Goal: Information Seeking & Learning: Check status

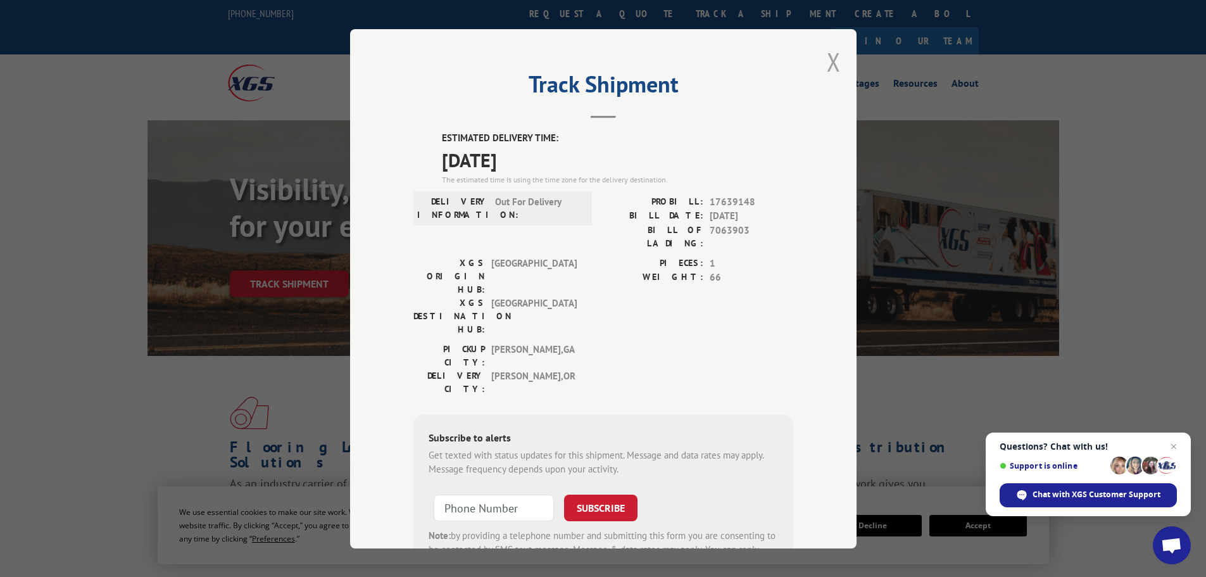
click at [827, 59] on button "Close modal" at bounding box center [834, 62] width 14 height 34
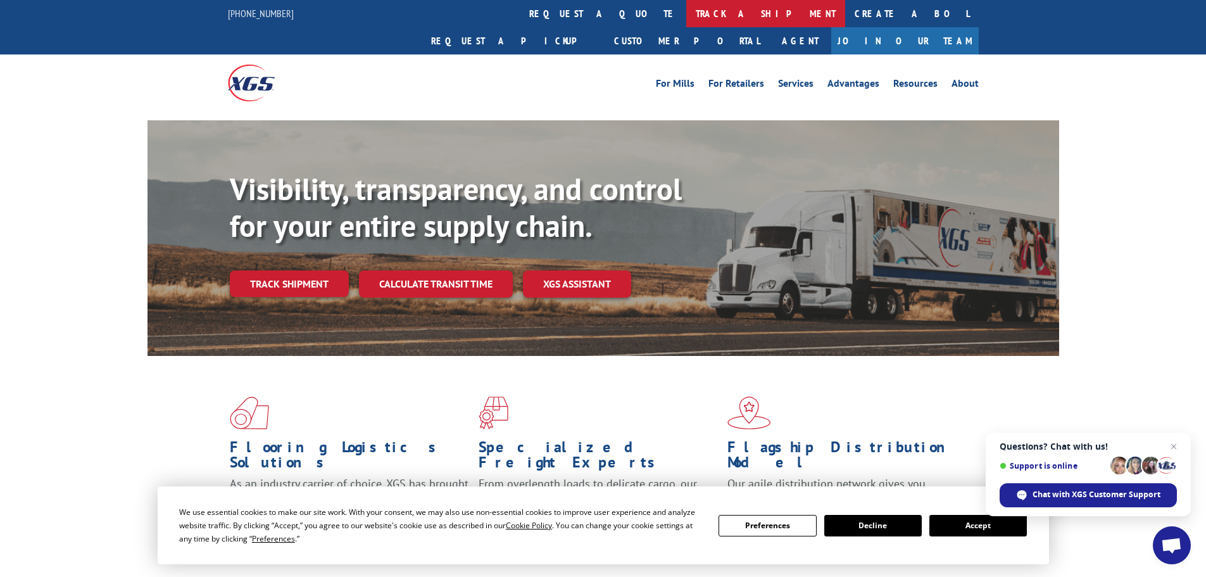
click at [686, 21] on link "track a shipment" at bounding box center [765, 13] width 159 height 27
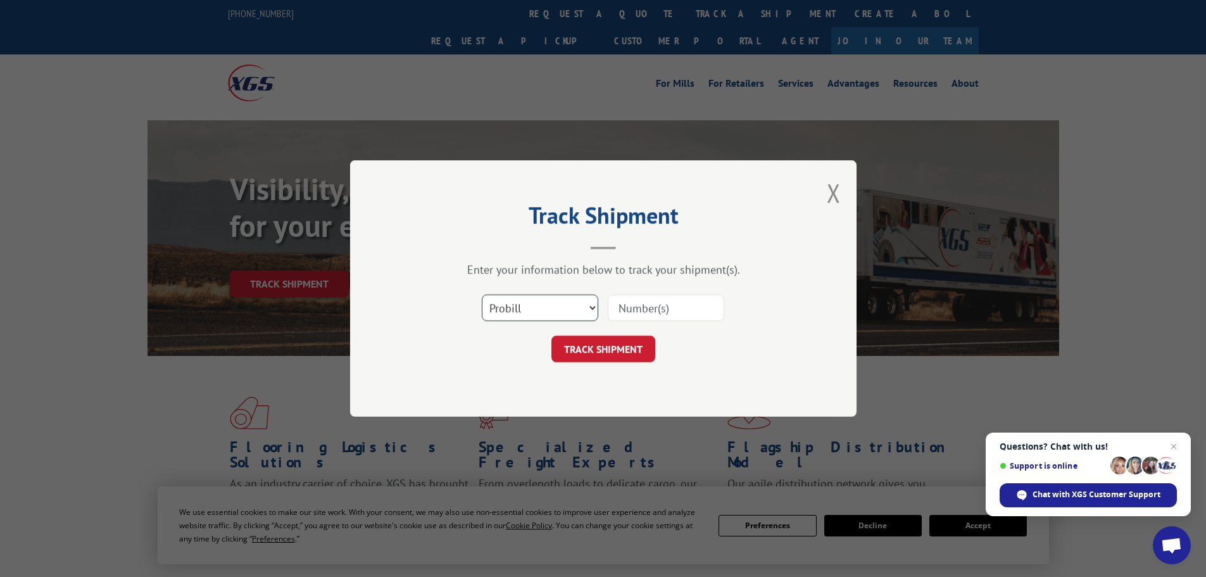
drag, startPoint x: 541, startPoint y: 304, endPoint x: 534, endPoint y: 318, distance: 16.1
click at [541, 304] on select "Select category... Probill BOL PO" at bounding box center [540, 307] width 116 height 27
click at [482, 294] on select "Select category... Probill BOL PO" at bounding box center [540, 307] width 116 height 27
click at [630, 313] on input at bounding box center [666, 307] width 116 height 27
paste input "7063903"
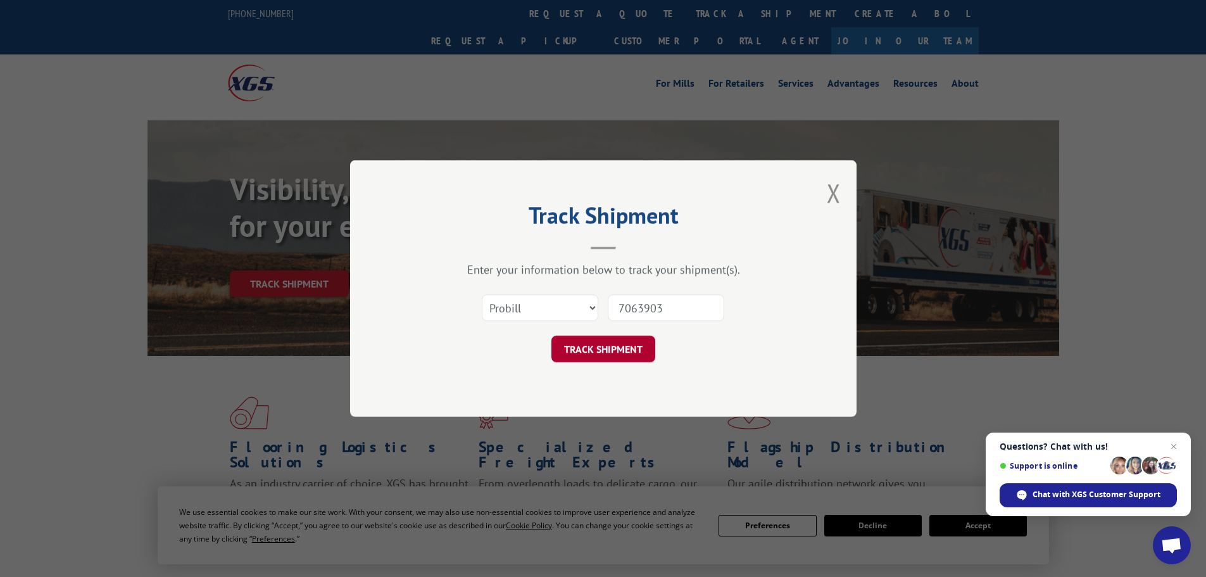
type input "7063903"
click at [606, 351] on button "TRACK SHIPMENT" at bounding box center [603, 348] width 104 height 27
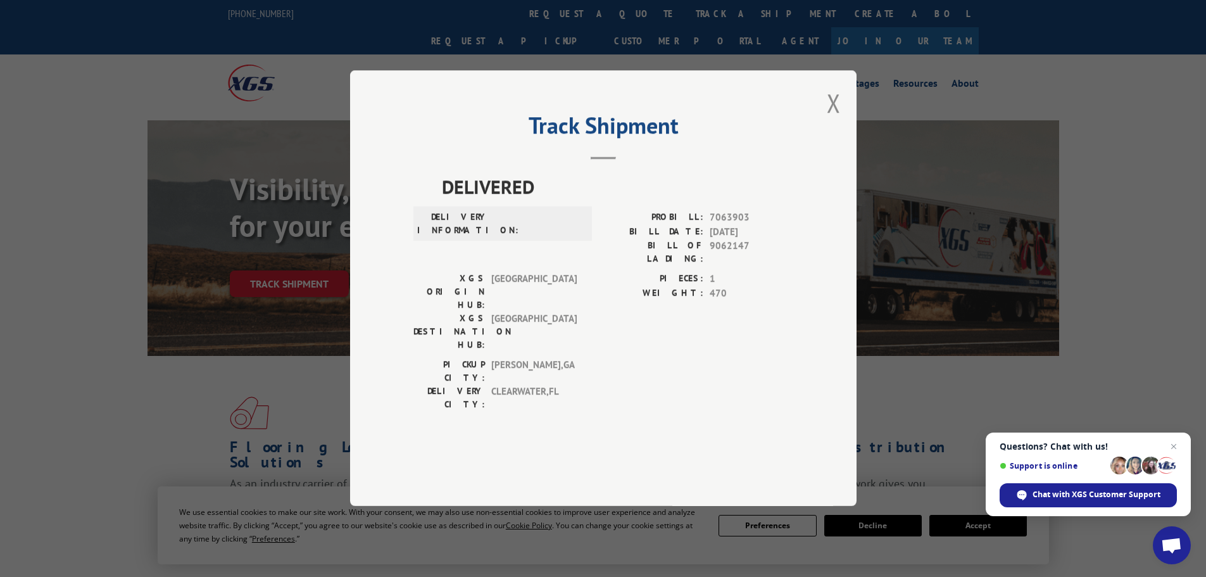
drag, startPoint x: 836, startPoint y: 141, endPoint x: 784, endPoint y: 120, distance: 55.9
click at [836, 120] on button "Close modal" at bounding box center [834, 103] width 14 height 34
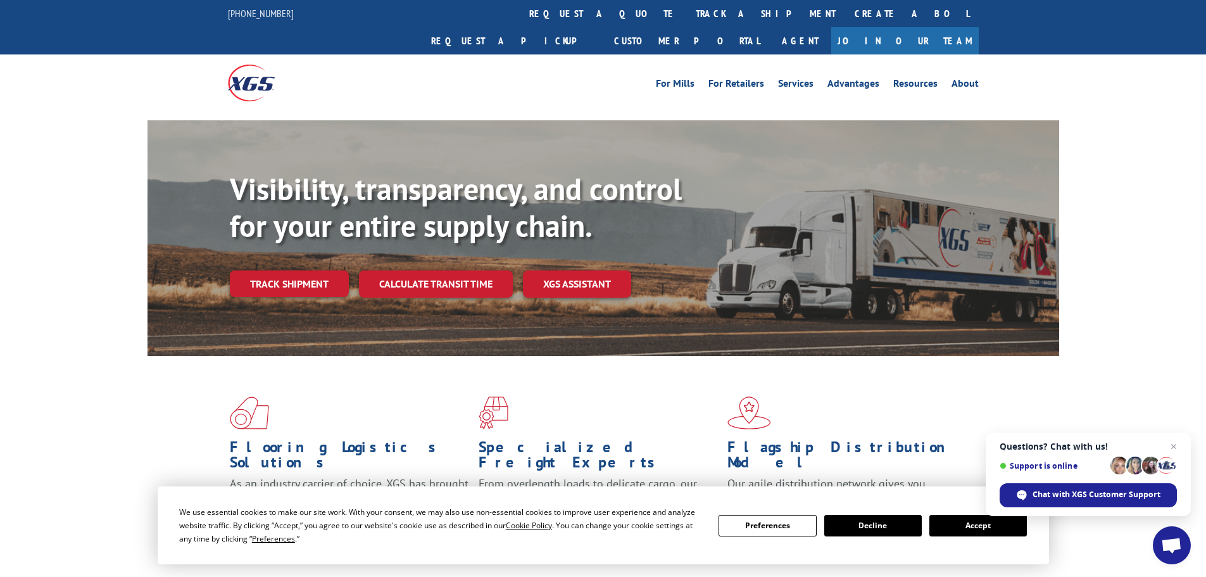
drag, startPoint x: 586, startPoint y: 21, endPoint x: 564, endPoint y: 92, distance: 74.7
click at [686, 21] on link "track a shipment" at bounding box center [765, 13] width 159 height 27
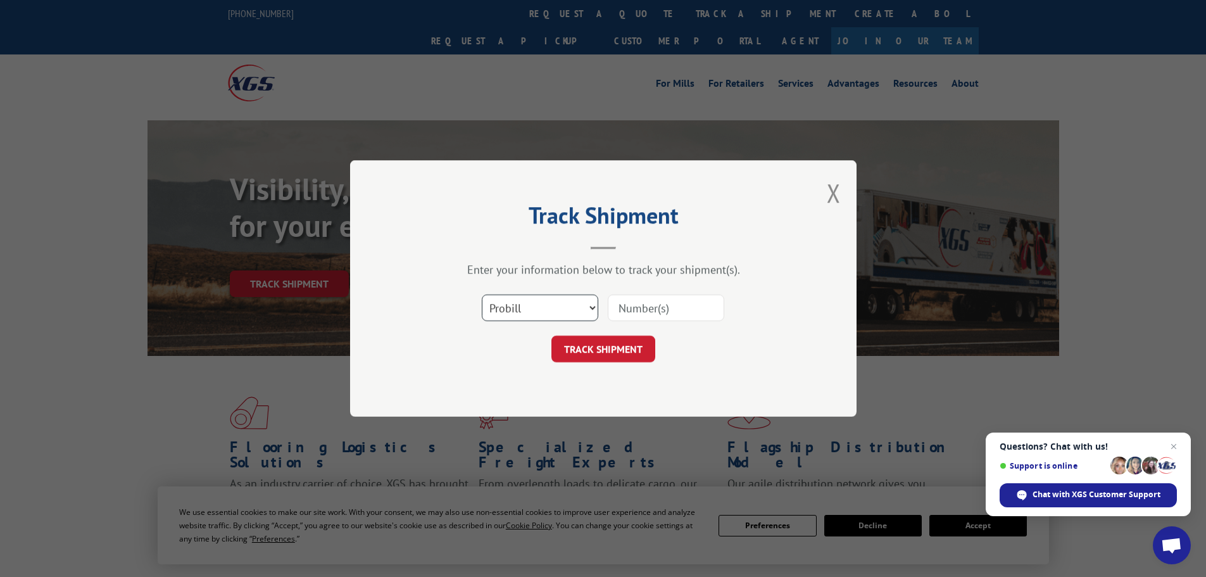
click at [545, 311] on select "Select category... Probill BOL PO" at bounding box center [540, 307] width 116 height 27
select select "bol"
click at [482, 294] on select "Select category... Probill BOL PO" at bounding box center [540, 307] width 116 height 27
click at [625, 304] on input at bounding box center [666, 307] width 116 height 27
paste input "7068348"
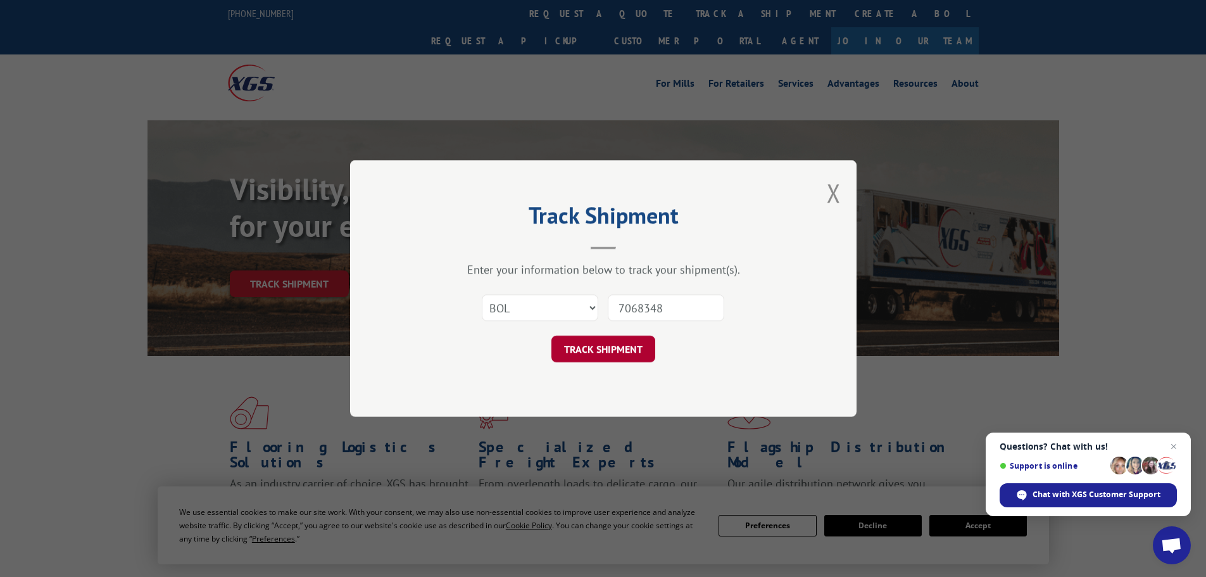
type input "7068348"
click at [613, 347] on button "TRACK SHIPMENT" at bounding box center [603, 348] width 104 height 27
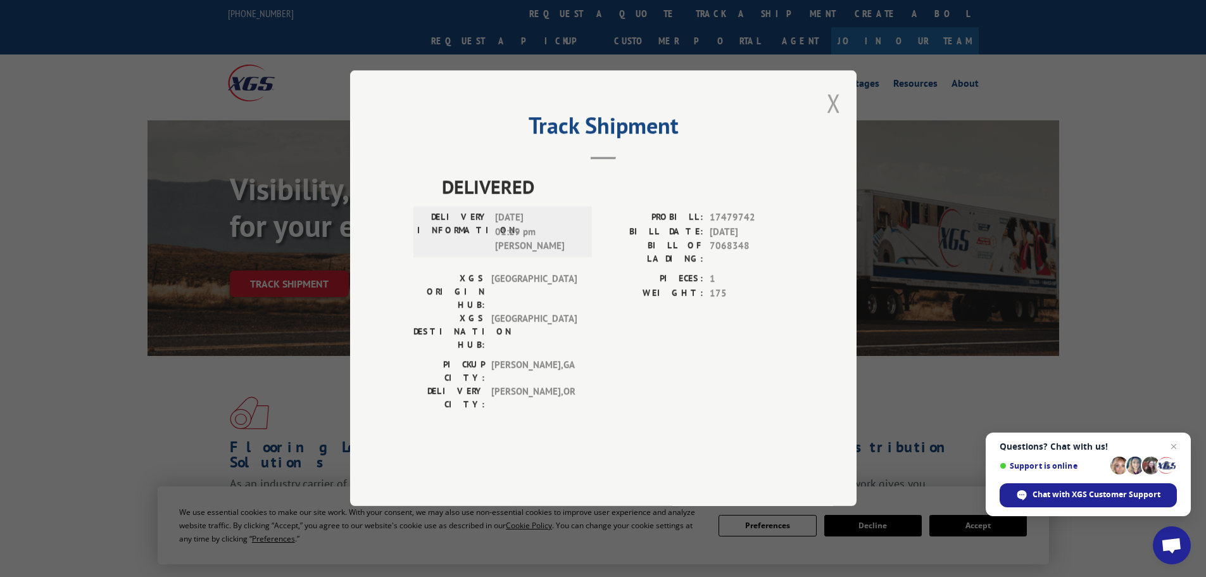
click at [830, 120] on button "Close modal" at bounding box center [834, 103] width 14 height 34
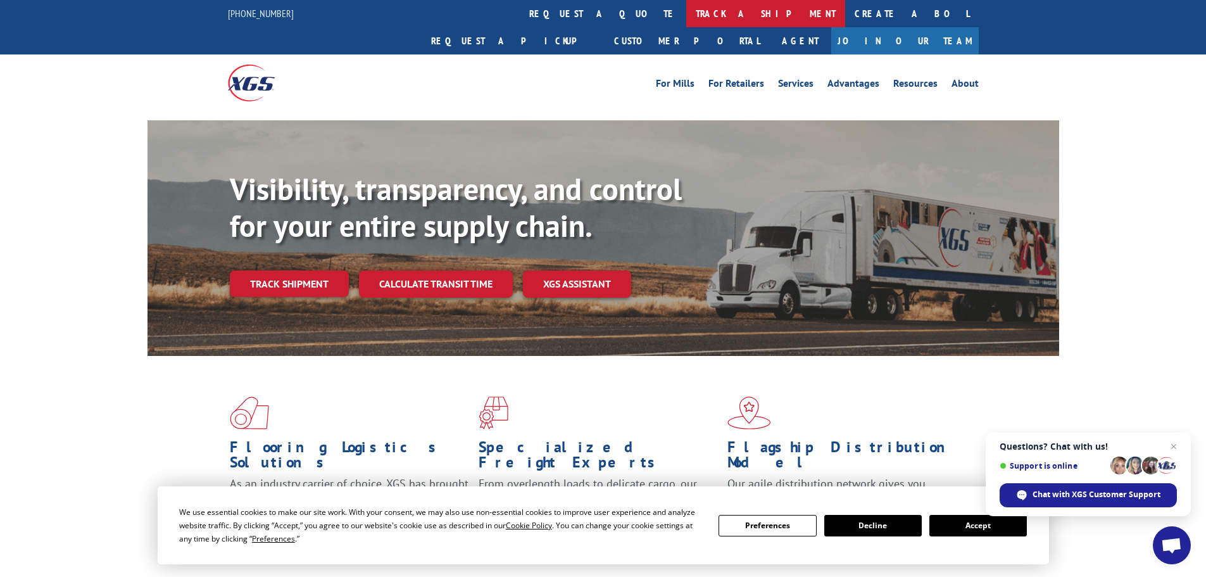
click at [686, 12] on link "track a shipment" at bounding box center [765, 13] width 159 height 27
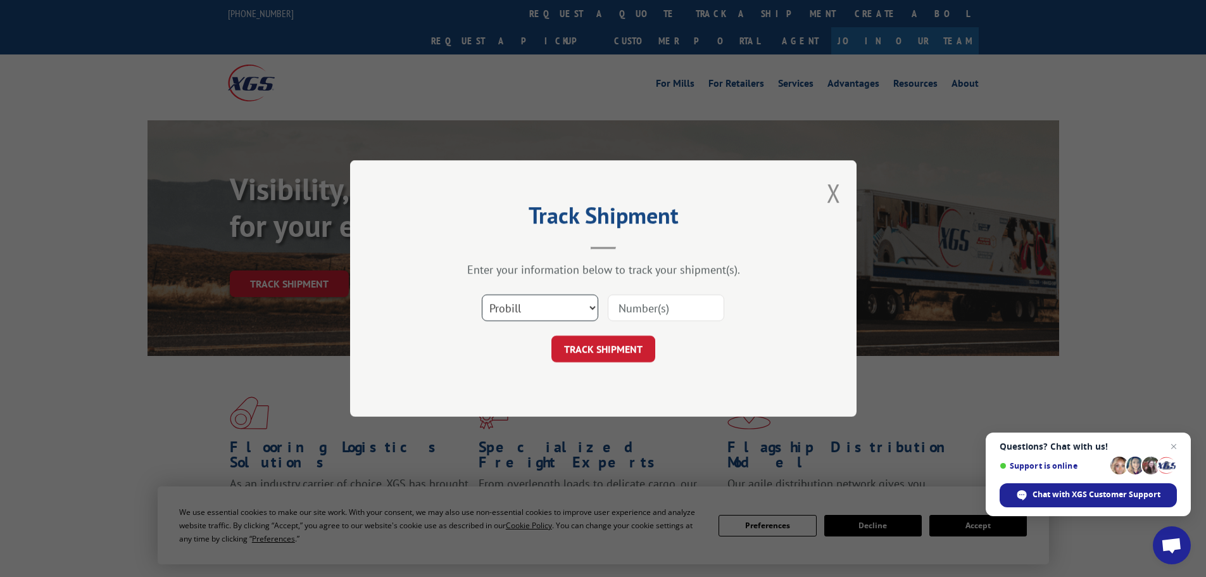
click at [534, 306] on select "Select category... Probill BOL PO" at bounding box center [540, 307] width 116 height 27
select select "bol"
click at [482, 294] on select "Select category... Probill BOL PO" at bounding box center [540, 307] width 116 height 27
click at [638, 308] on input at bounding box center [666, 307] width 116 height 27
paste input "5590605"
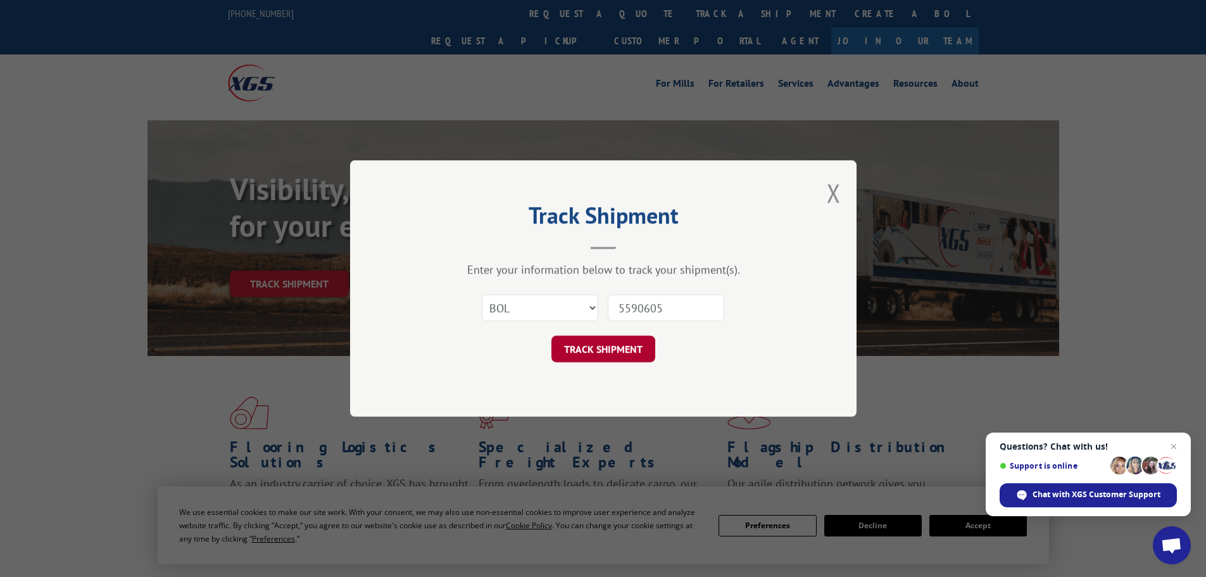
type input "5590605"
click at [610, 346] on button "TRACK SHIPMENT" at bounding box center [603, 348] width 104 height 27
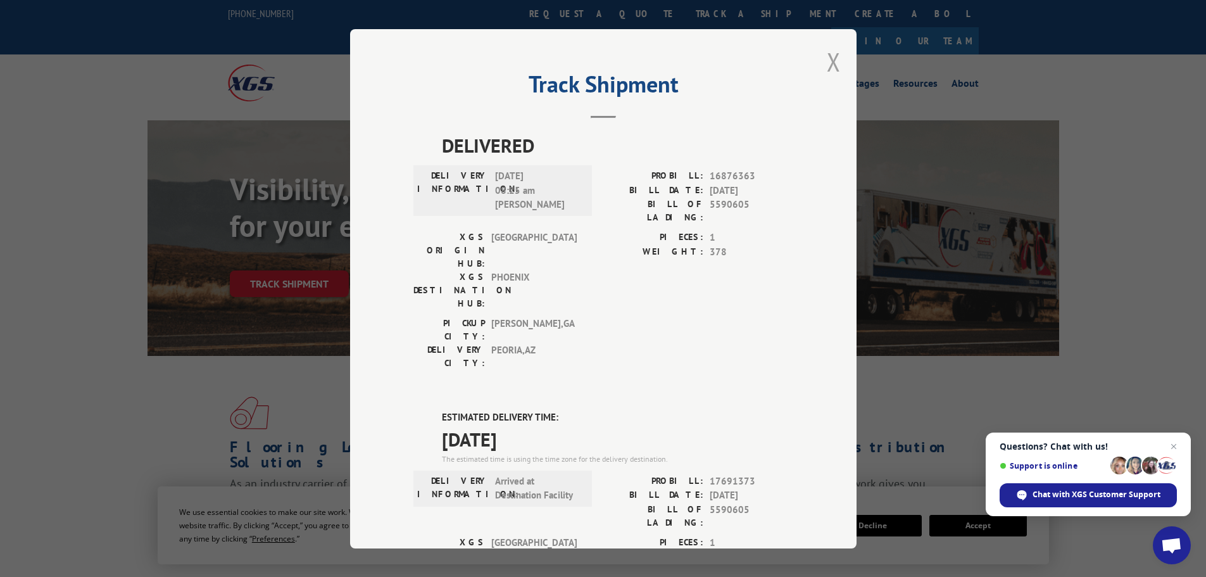
click at [827, 58] on button "Close modal" at bounding box center [834, 62] width 14 height 34
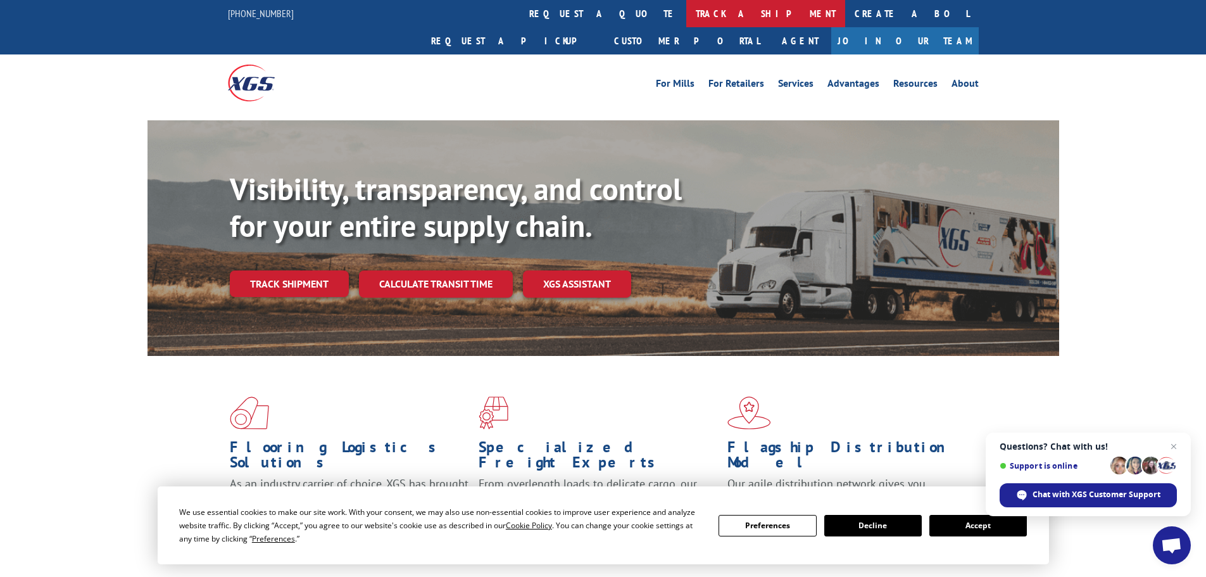
click at [686, 18] on link "track a shipment" at bounding box center [765, 13] width 159 height 27
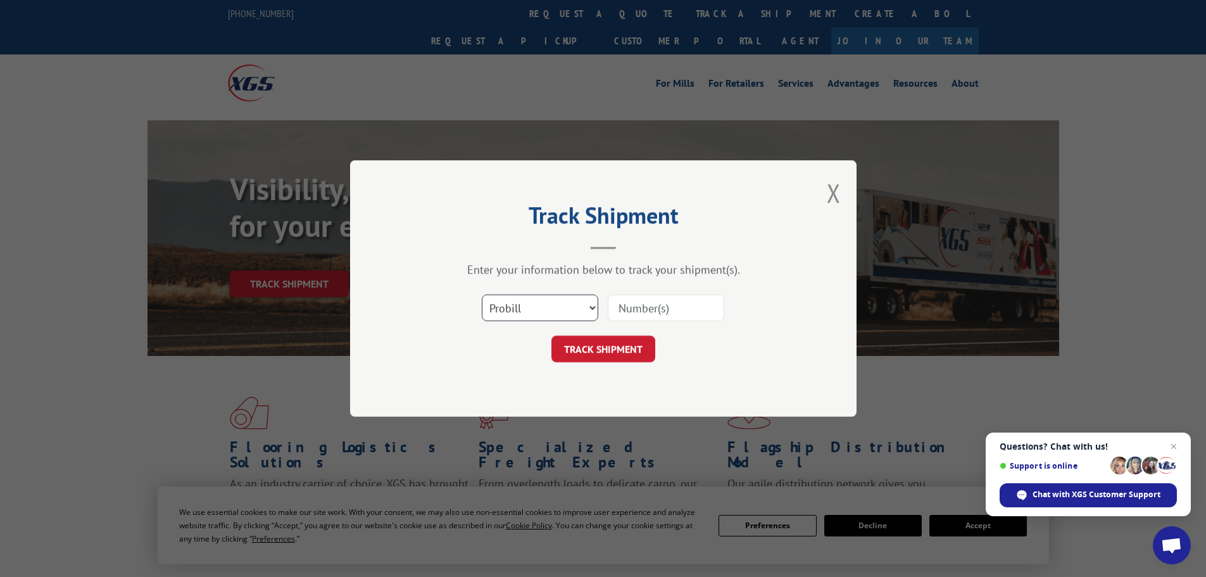
click at [520, 304] on select "Select category... Probill BOL PO" at bounding box center [540, 307] width 116 height 27
select select "bol"
click at [482, 294] on select "Select category... Probill BOL PO" at bounding box center [540, 307] width 116 height 27
click at [637, 298] on input at bounding box center [666, 307] width 116 height 27
paste input "7072669"
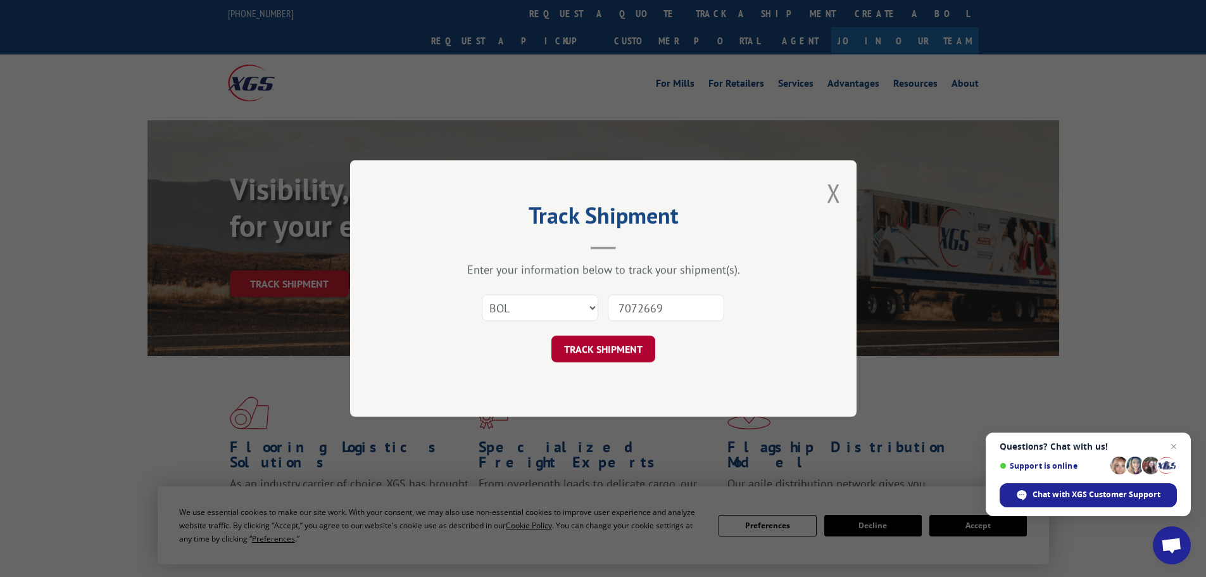
type input "7072669"
click at [630, 348] on button "TRACK SHIPMENT" at bounding box center [603, 348] width 104 height 27
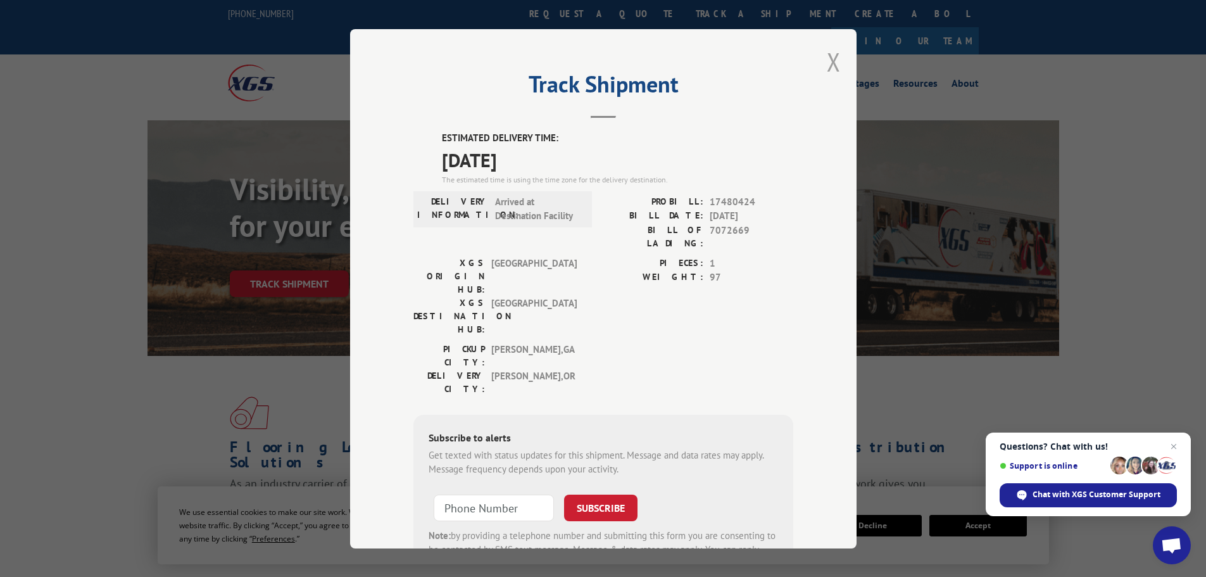
click at [832, 64] on button "Close modal" at bounding box center [834, 62] width 14 height 34
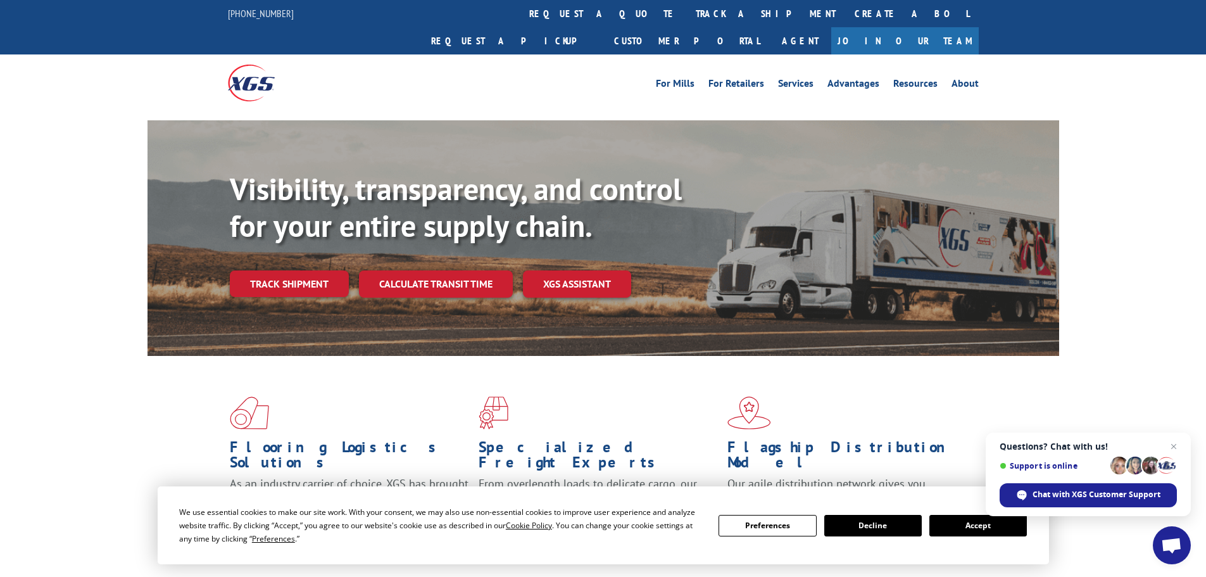
click at [686, 4] on link "track a shipment" at bounding box center [765, 13] width 159 height 27
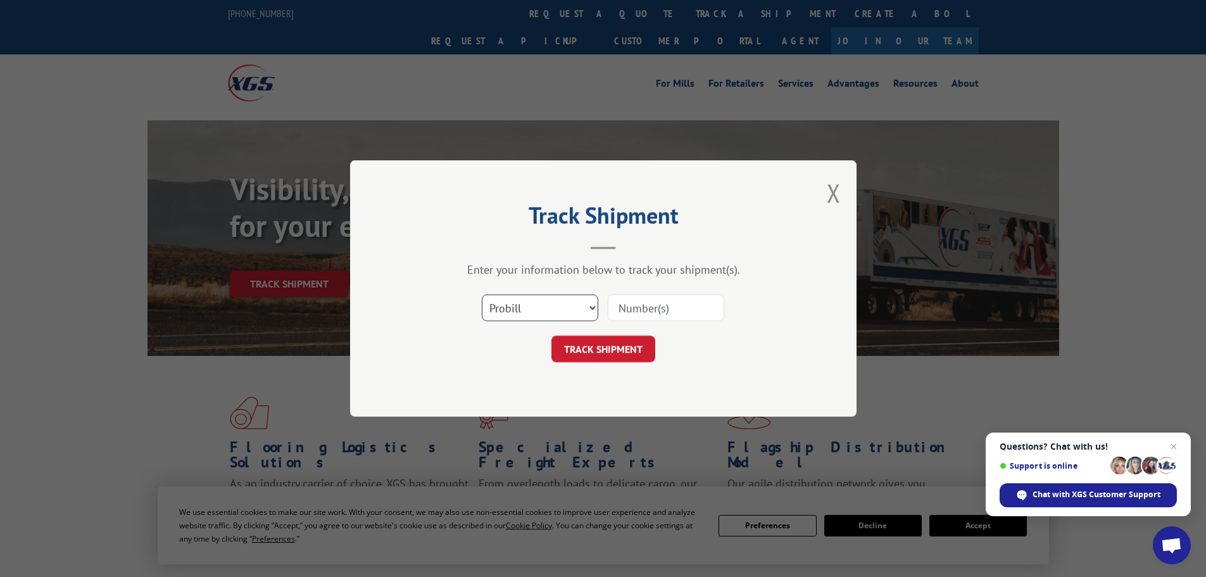
click at [535, 318] on select "Select category... Probill BOL PO" at bounding box center [540, 307] width 116 height 27
select select "bol"
click at [482, 294] on select "Select category... Probill BOL PO" at bounding box center [540, 307] width 116 height 27
click at [651, 318] on input at bounding box center [666, 307] width 116 height 27
paste input "7075586"
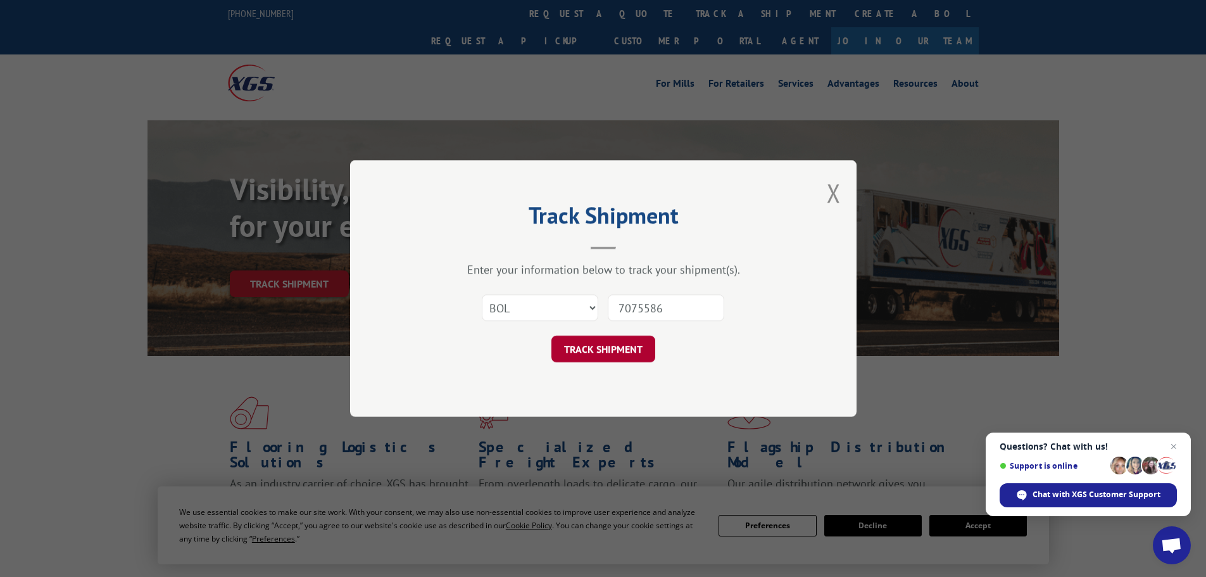
type input "7075586"
click at [634, 349] on button "TRACK SHIPMENT" at bounding box center [603, 348] width 104 height 27
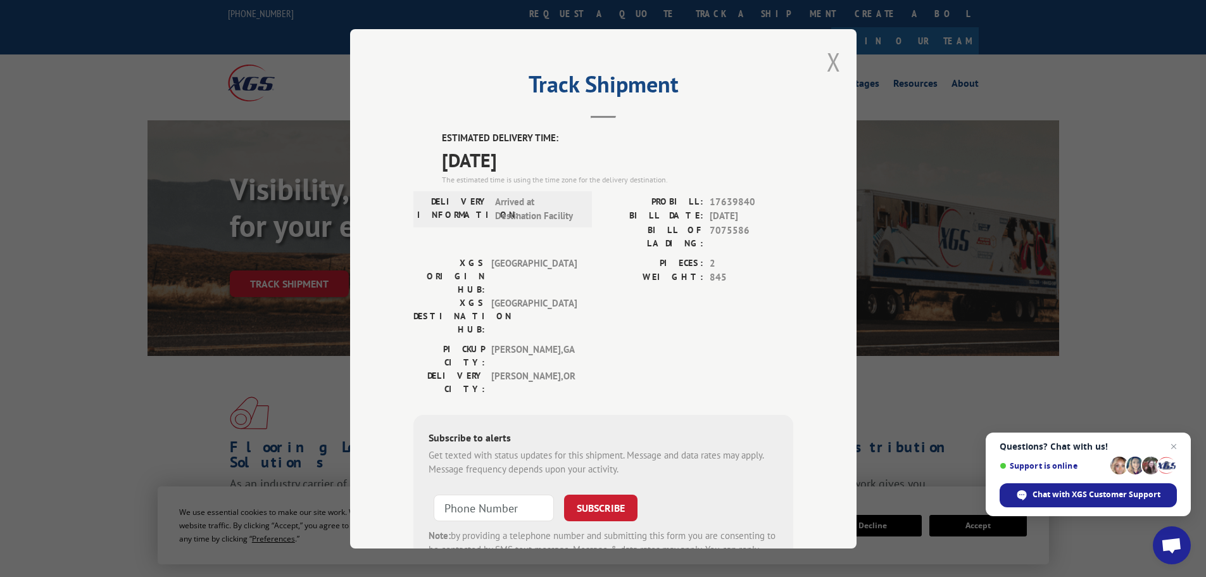
click at [830, 66] on button "Close modal" at bounding box center [834, 62] width 14 height 34
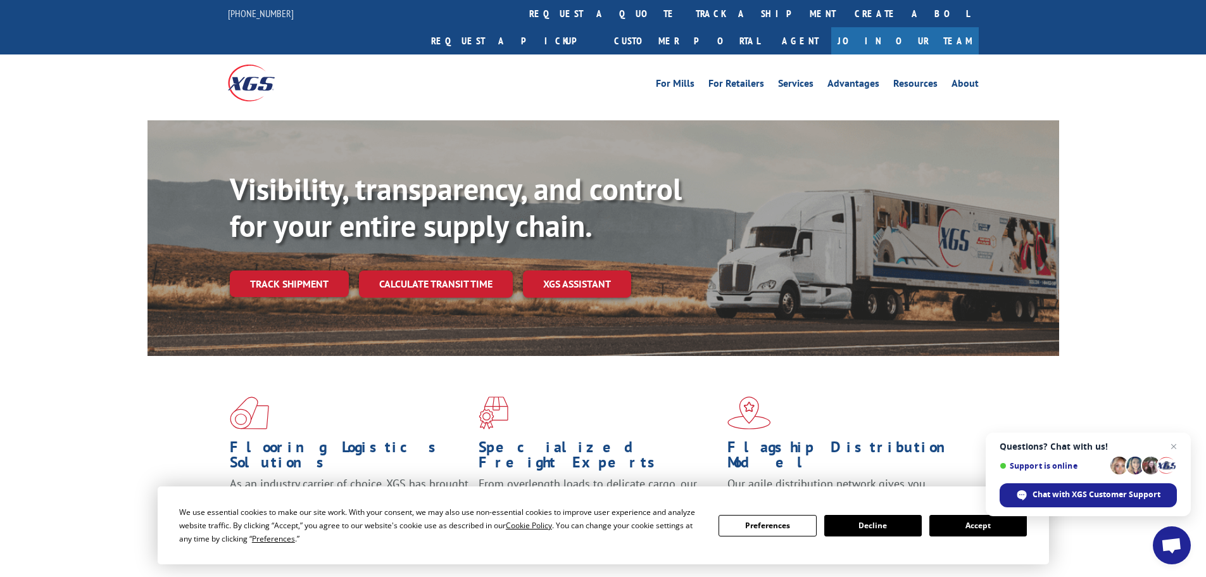
drag, startPoint x: 575, startPoint y: 5, endPoint x: 577, endPoint y: 64, distance: 58.9
click at [686, 5] on link "track a shipment" at bounding box center [765, 13] width 159 height 27
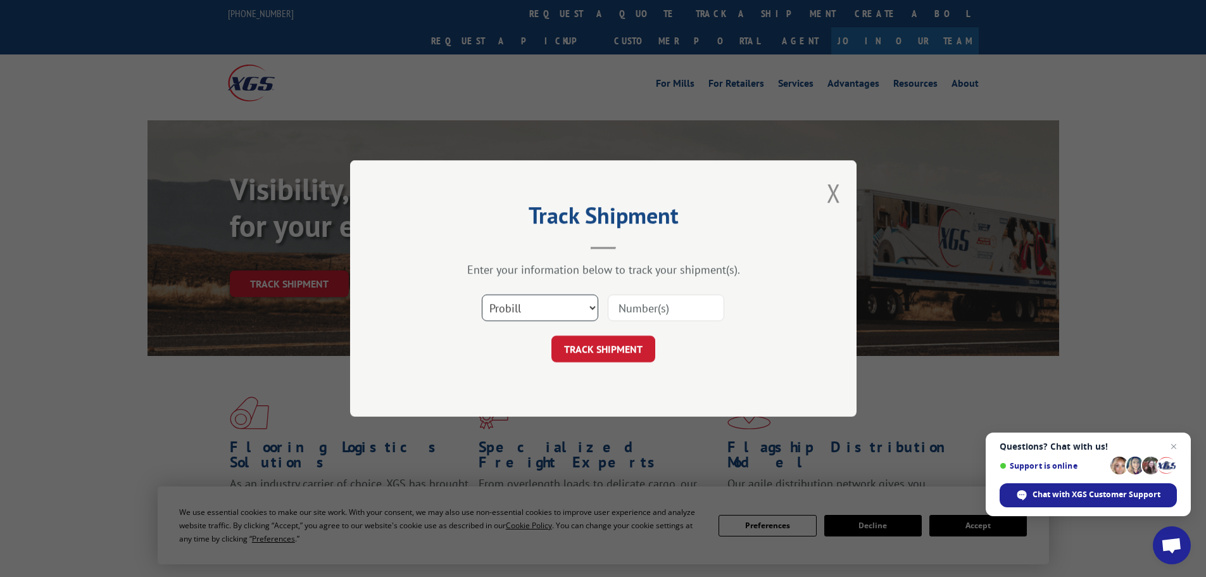
drag, startPoint x: 548, startPoint y: 306, endPoint x: 542, endPoint y: 318, distance: 13.0
click at [546, 310] on select "Select category... Probill BOL PO" at bounding box center [540, 307] width 116 height 27
select select "bol"
click at [482, 294] on select "Select category... Probill BOL PO" at bounding box center [540, 307] width 116 height 27
click at [652, 313] on input at bounding box center [666, 307] width 116 height 27
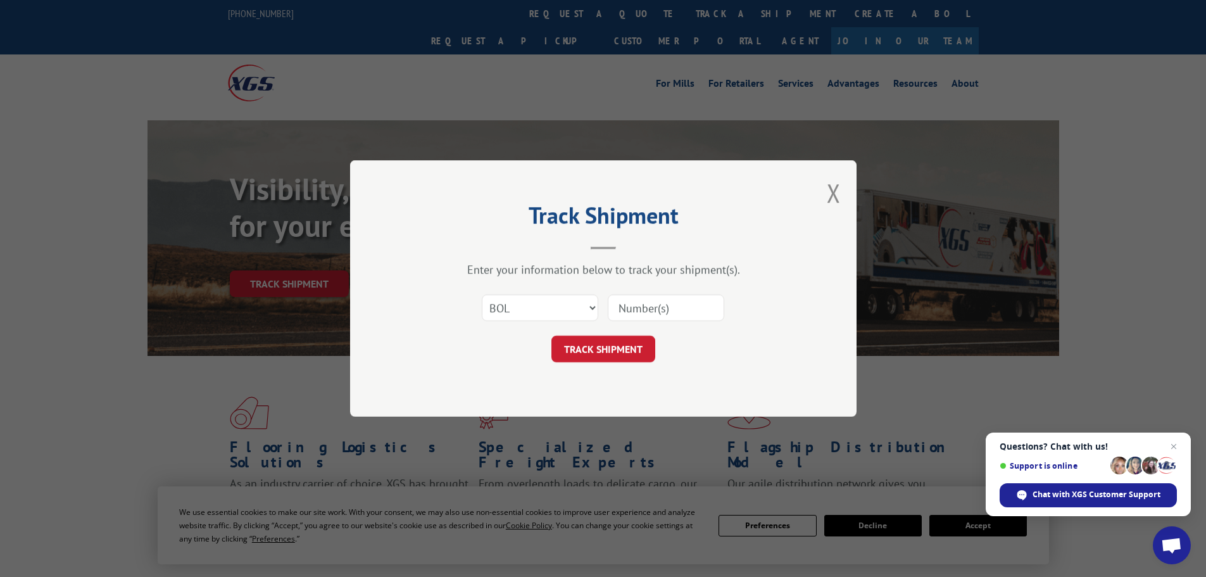
paste input "7077872"
type input "7077872"
click at [625, 343] on button "TRACK SHIPMENT" at bounding box center [603, 348] width 104 height 27
